Goal: Complete application form

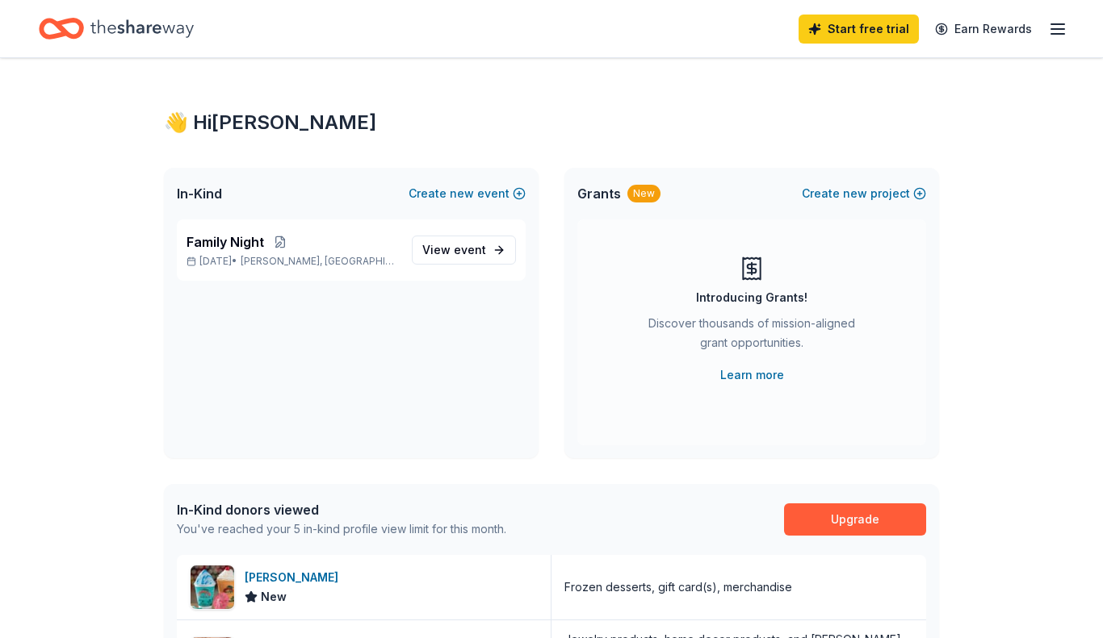
click at [1056, 35] on icon "button" at bounding box center [1057, 28] width 19 height 19
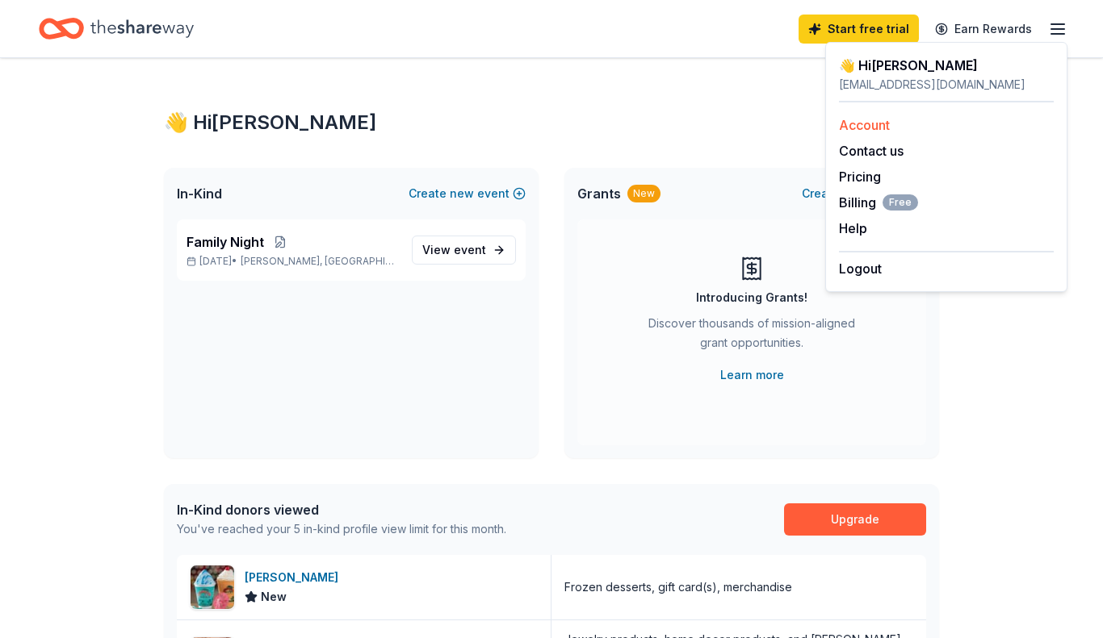
click at [885, 119] on link "Account" at bounding box center [864, 125] width 51 height 16
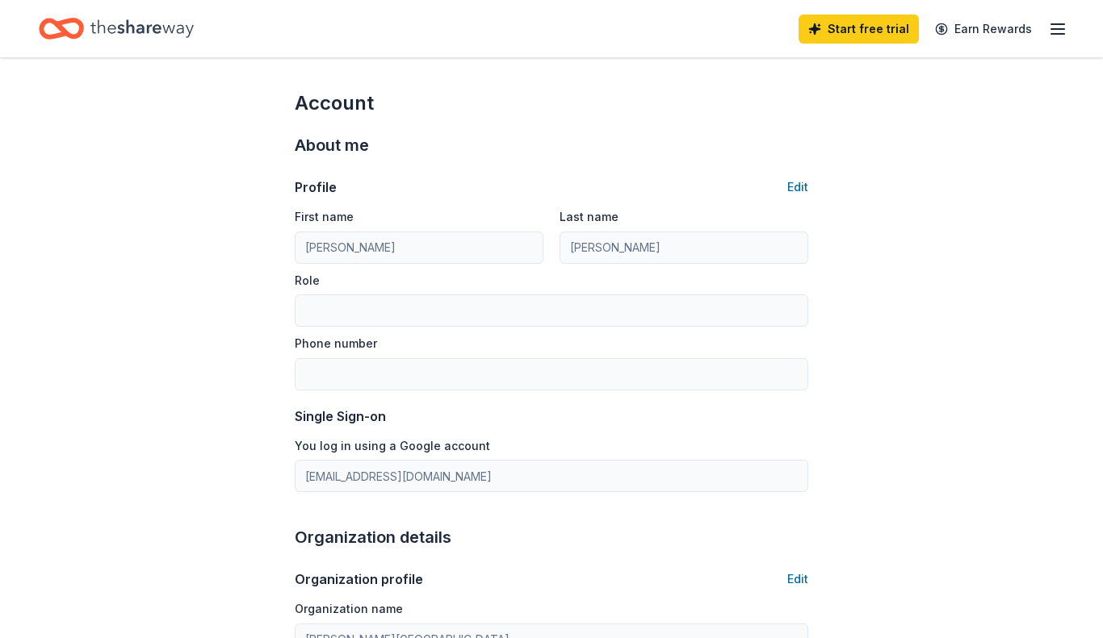
click at [1056, 34] on line "button" at bounding box center [1057, 34] width 13 height 0
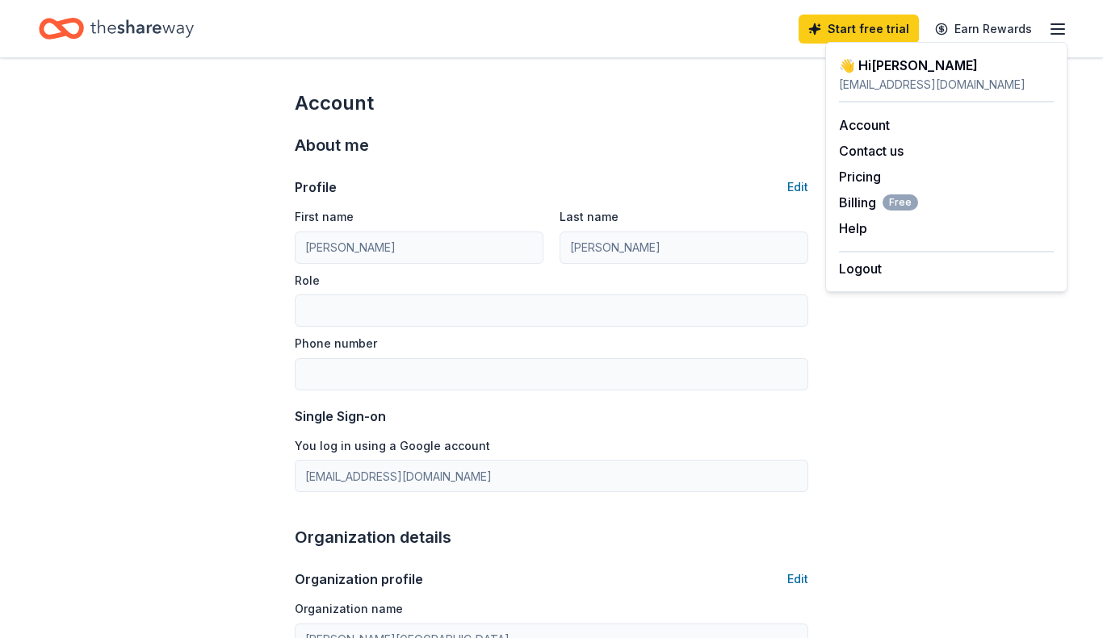
click at [102, 30] on icon "Home" at bounding box center [141, 28] width 103 height 33
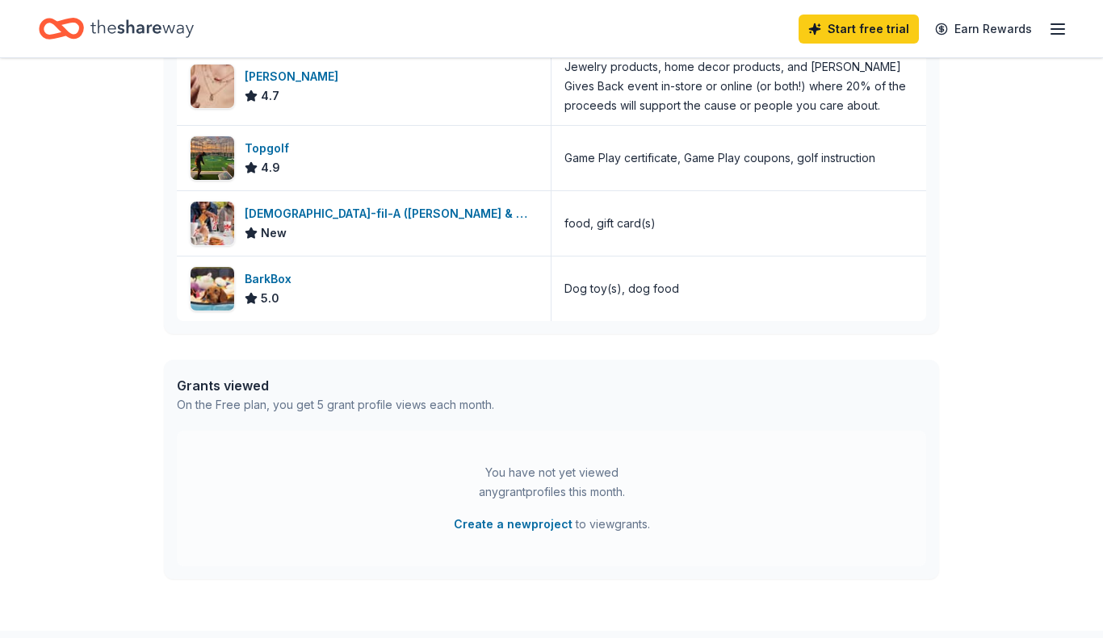
scroll to position [574, 0]
click at [276, 274] on div "BarkBox" at bounding box center [271, 278] width 53 height 19
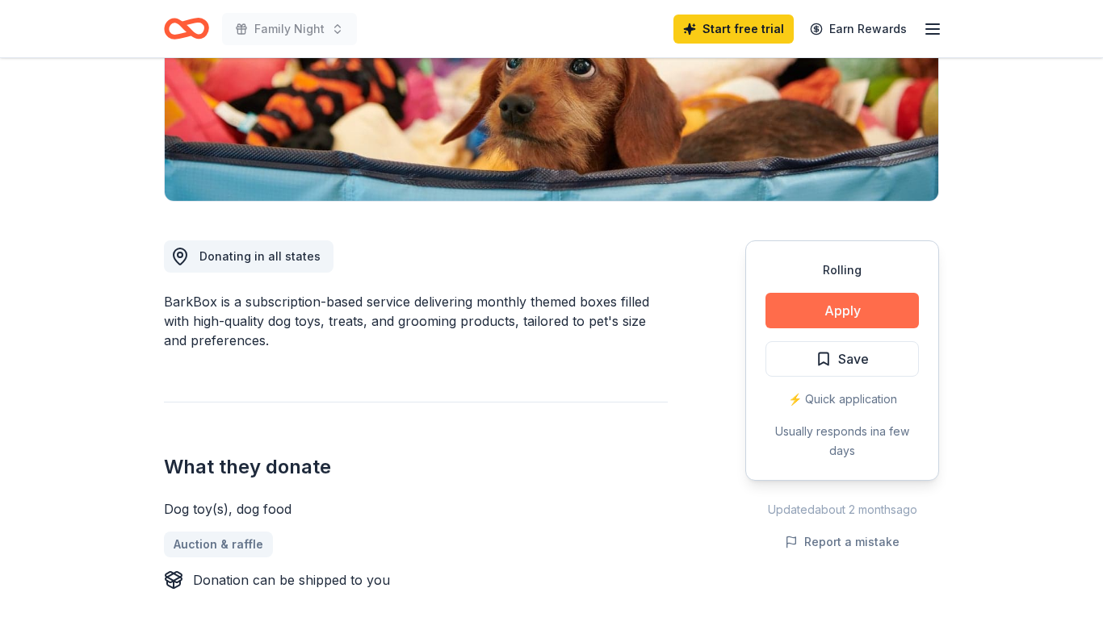
scroll to position [289, 0]
click at [863, 306] on button "Apply" at bounding box center [841, 311] width 153 height 36
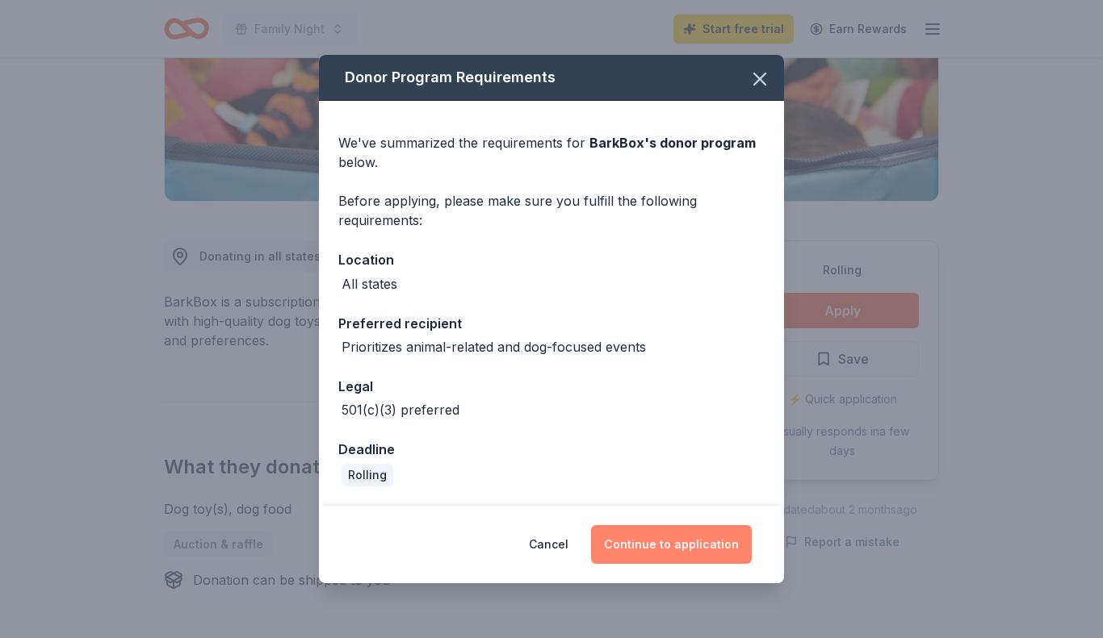
click at [667, 548] on button "Continue to application" at bounding box center [671, 544] width 161 height 39
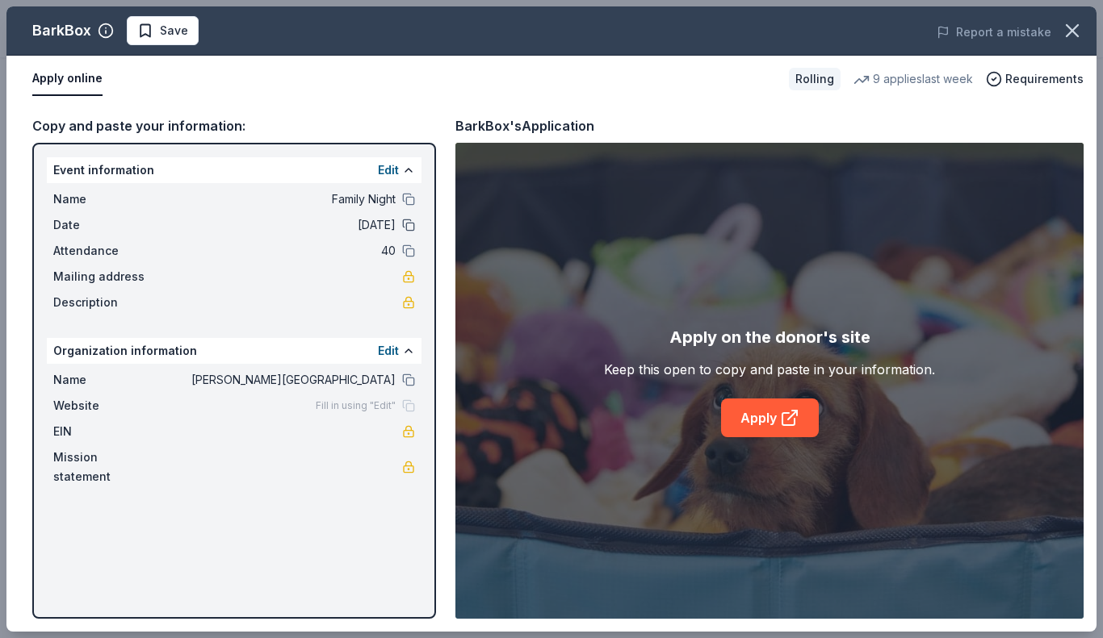
click at [410, 224] on button at bounding box center [408, 225] width 13 height 13
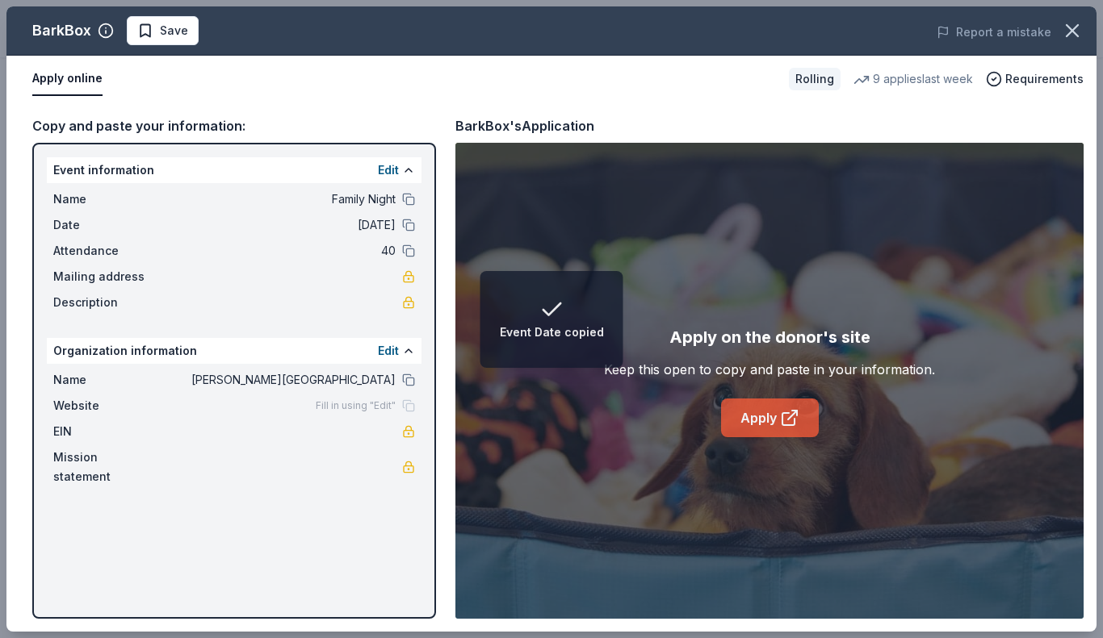
click at [777, 419] on link "Apply" at bounding box center [770, 418] width 98 height 39
